Goal: Task Accomplishment & Management: Use online tool/utility

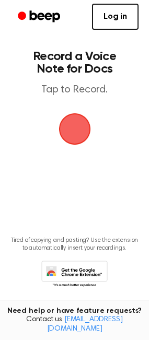
click at [65, 133] on span "button" at bounding box center [74, 128] width 29 height 29
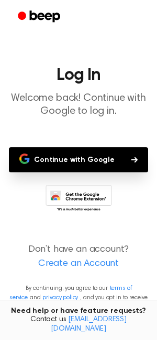
click at [64, 159] on button "Continue with Google" at bounding box center [78, 159] width 139 height 25
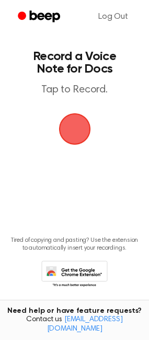
click at [64, 120] on span "button" at bounding box center [74, 129] width 32 height 32
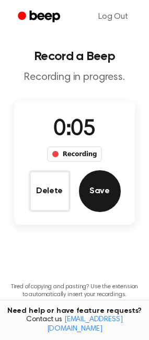
click at [87, 195] on button "Save" at bounding box center [100, 191] width 42 height 42
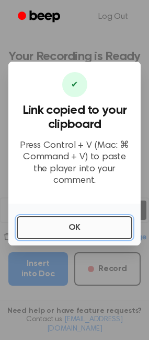
click at [77, 220] on button "OK" at bounding box center [74, 227] width 115 height 23
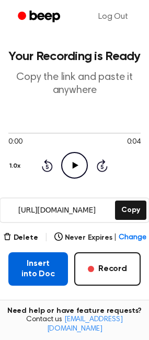
click at [59, 266] on button "Insert into Doc" at bounding box center [37, 268] width 59 height 33
click at [30, 271] on button "Insert into Doc" at bounding box center [37, 268] width 59 height 33
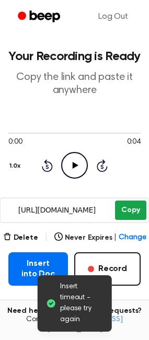
click at [128, 213] on button "Copy" at bounding box center [130, 209] width 31 height 19
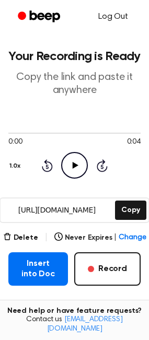
click at [115, 17] on link "Log Out" at bounding box center [113, 16] width 51 height 25
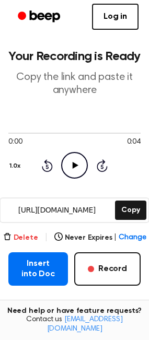
click at [26, 239] on button "Delete" at bounding box center [20, 237] width 35 height 11
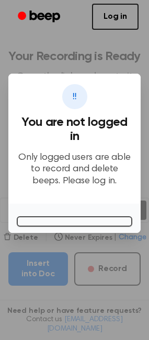
click at [39, 172] on p "Only logged users are able to record and delete beeps. Please log in." at bounding box center [74, 169] width 115 height 35
click at [111, 19] on link "Log in" at bounding box center [115, 17] width 46 height 26
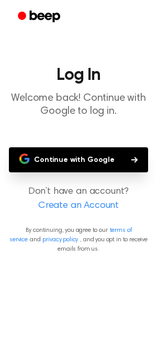
click at [57, 158] on button "Continue with Google" at bounding box center [78, 159] width 139 height 25
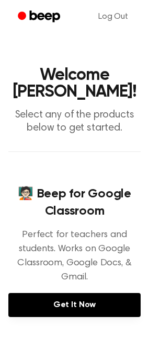
click at [28, 100] on h1 "Welcome Andrew Page!" at bounding box center [74, 83] width 132 height 33
click at [65, 100] on h1 "Welcome Andrew Page!" at bounding box center [74, 83] width 132 height 33
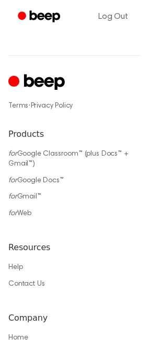
scroll to position [626, 0]
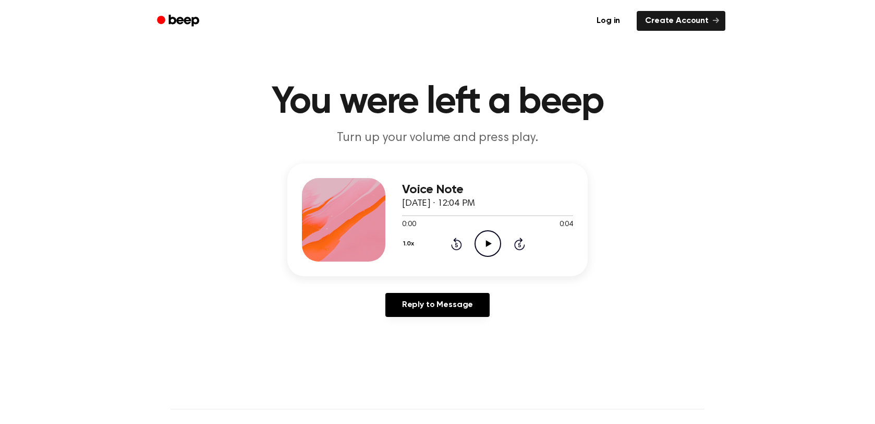
click at [489, 239] on icon "Play Audio" at bounding box center [488, 243] width 27 height 27
click at [489, 239] on icon "Pause Audio" at bounding box center [488, 243] width 27 height 27
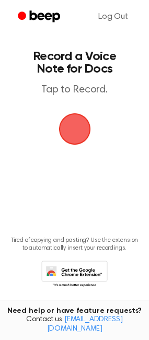
click at [46, 18] on icon "Beep" at bounding box center [45, 15] width 30 height 11
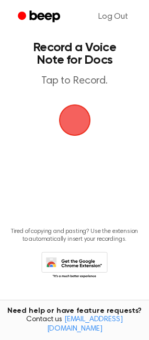
scroll to position [11, 0]
